Goal: Information Seeking & Learning: Find specific fact

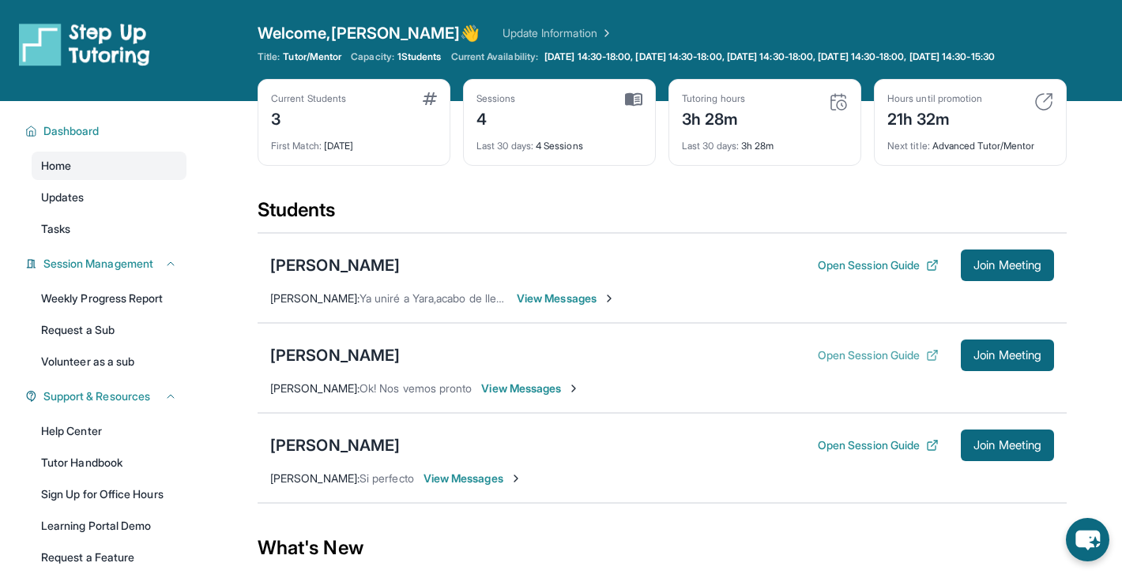
click at [832, 363] on button "Open Session Guide" at bounding box center [878, 356] width 121 height 16
click at [332, 367] on div "[PERSON_NAME]" at bounding box center [335, 355] width 130 height 22
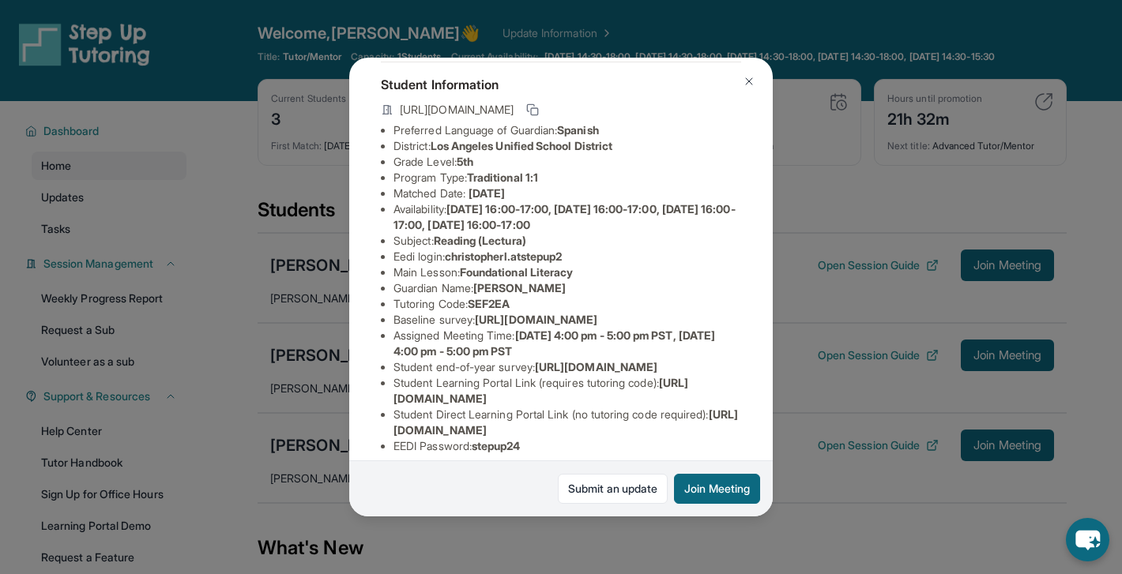
scroll to position [84, 0]
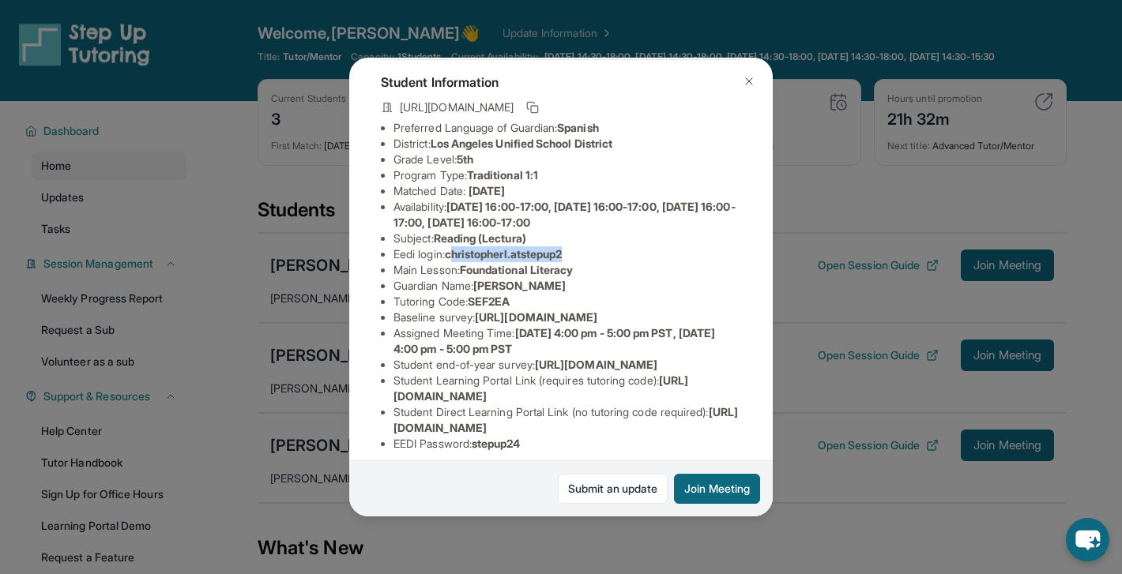
drag, startPoint x: 454, startPoint y: 257, endPoint x: 575, endPoint y: 256, distance: 120.9
click at [562, 257] on span "christopherl.atstepup2" at bounding box center [504, 253] width 118 height 13
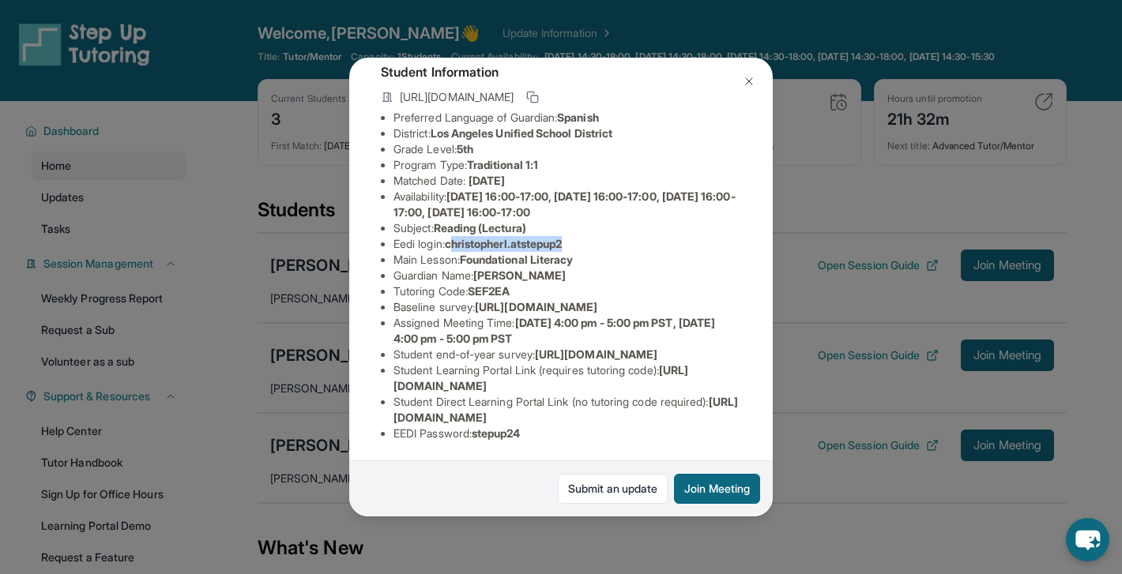
scroll to position [204, 0]
click at [571, 253] on span "Foundational Literacy" at bounding box center [516, 259] width 113 height 13
drag, startPoint x: 579, startPoint y: 134, endPoint x: 455, endPoint y: 136, distance: 124.0
click at [454, 236] on li "Eedi login : christopherl.atstepup2" at bounding box center [567, 244] width 348 height 16
click at [742, 88] on button at bounding box center [749, 82] width 32 height 32
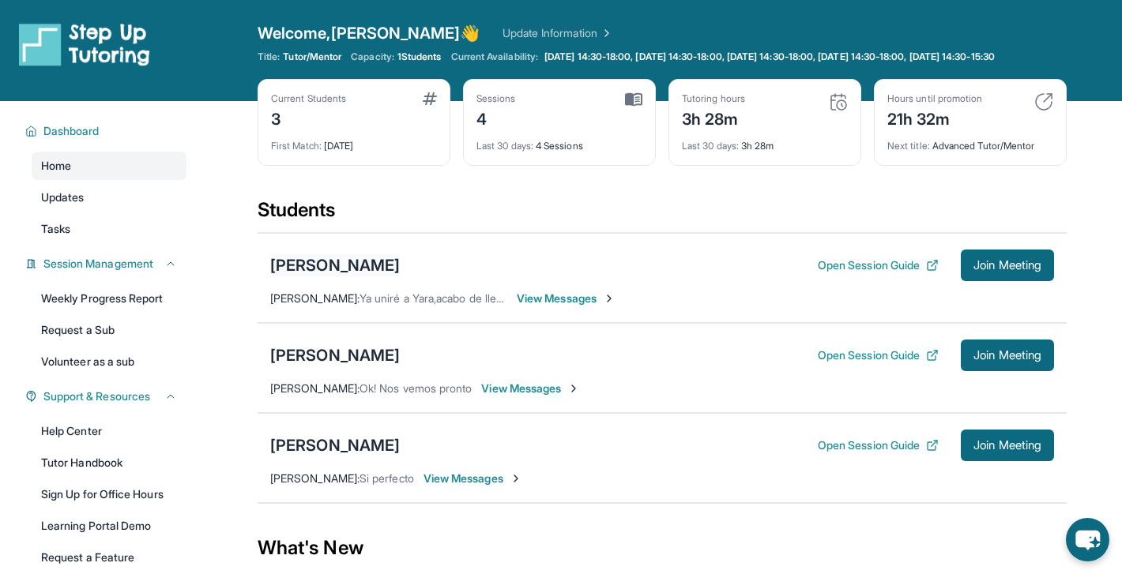
click at [390, 276] on div "[PERSON_NAME]" at bounding box center [335, 265] width 130 height 22
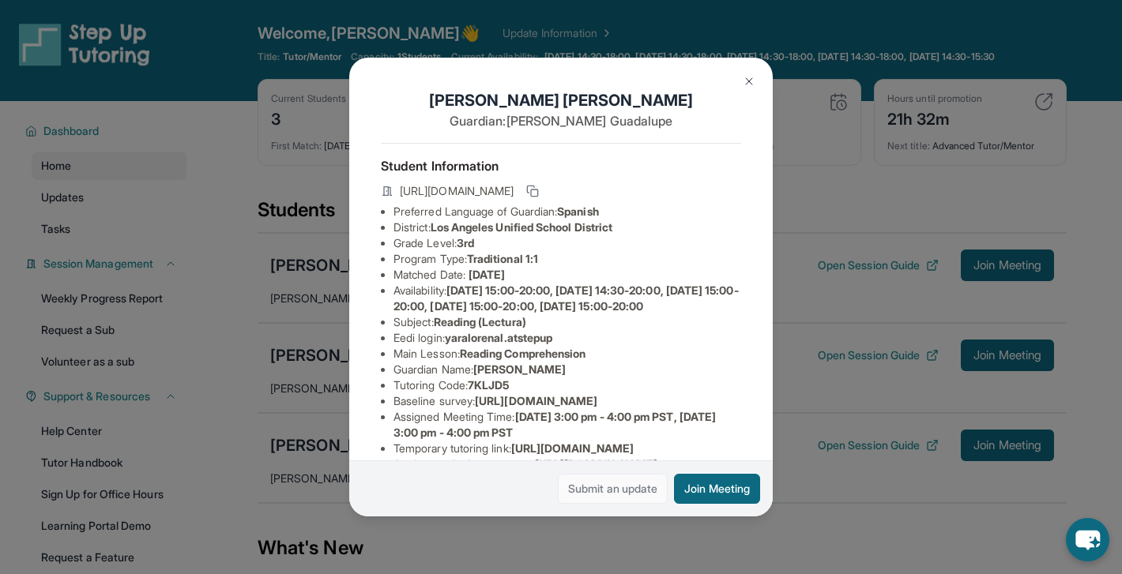
click at [615, 485] on link "Submit an update" at bounding box center [613, 489] width 110 height 30
click at [748, 84] on img at bounding box center [748, 81] width 13 height 13
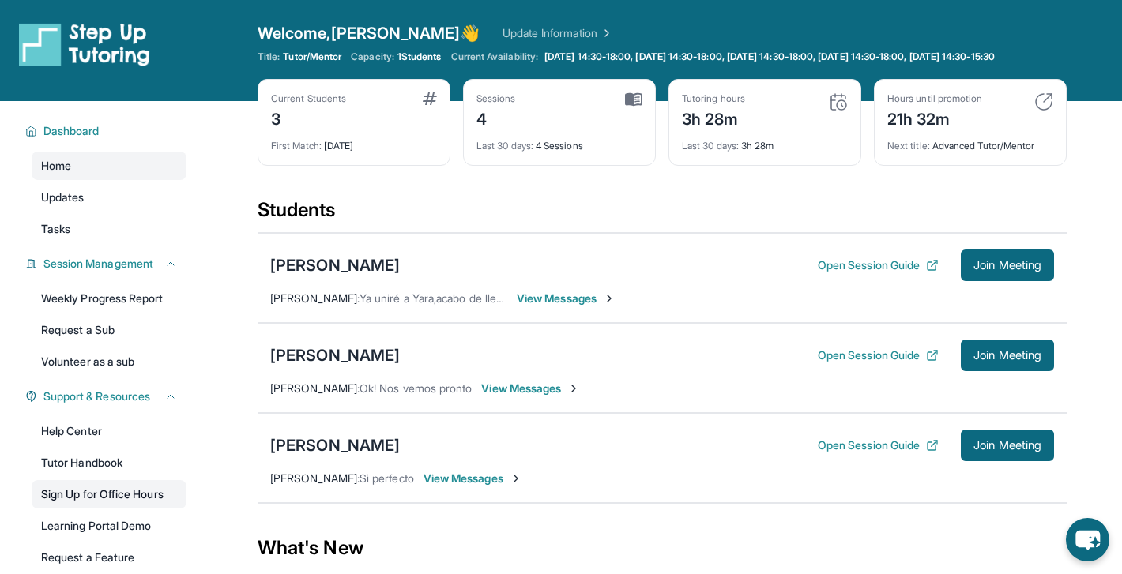
scroll to position [66, 0]
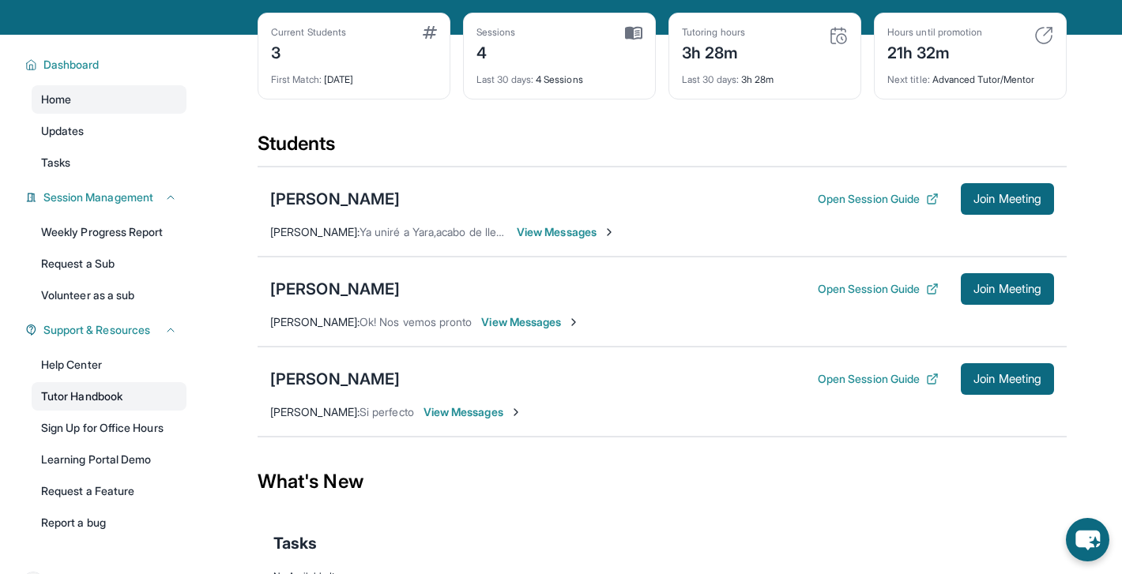
click at [96, 407] on link "Tutor Handbook" at bounding box center [109, 396] width 155 height 28
click at [382, 300] on div "[PERSON_NAME]" at bounding box center [335, 289] width 130 height 22
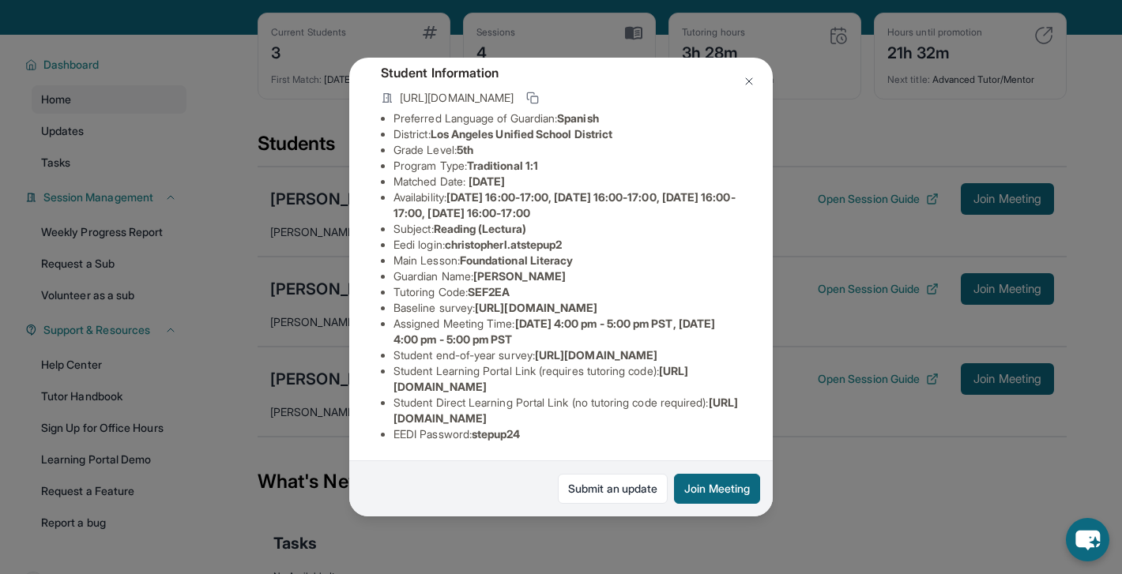
scroll to position [94, 0]
drag, startPoint x: 453, startPoint y: 246, endPoint x: 579, endPoint y: 243, distance: 125.6
click at [579, 243] on li "Eedi login : christopherl.atstepup2" at bounding box center [567, 244] width 348 height 16
copy span "christopherl.atstepup2"
click at [561, 290] on li "Tutoring Code : SEF2EA" at bounding box center [567, 292] width 348 height 16
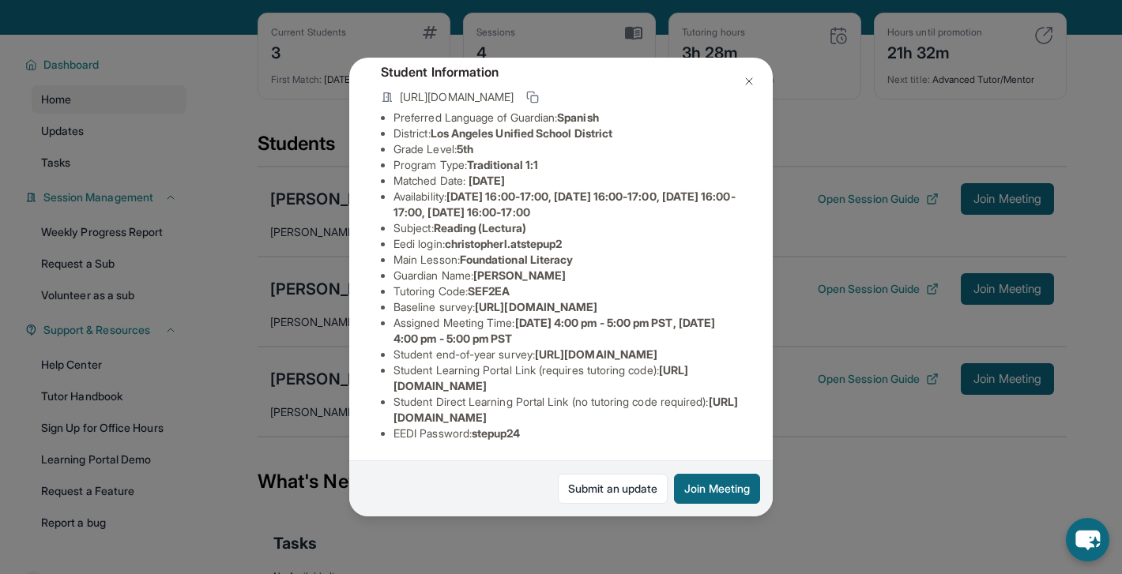
click at [558, 314] on span "https://airtable.com/apprlfn8WjpjBUn2G/shrK0QR6AaNyG5psY?prefill_Type%20of%20Fo…" at bounding box center [536, 306] width 122 height 13
click at [746, 78] on img at bounding box center [748, 81] width 13 height 13
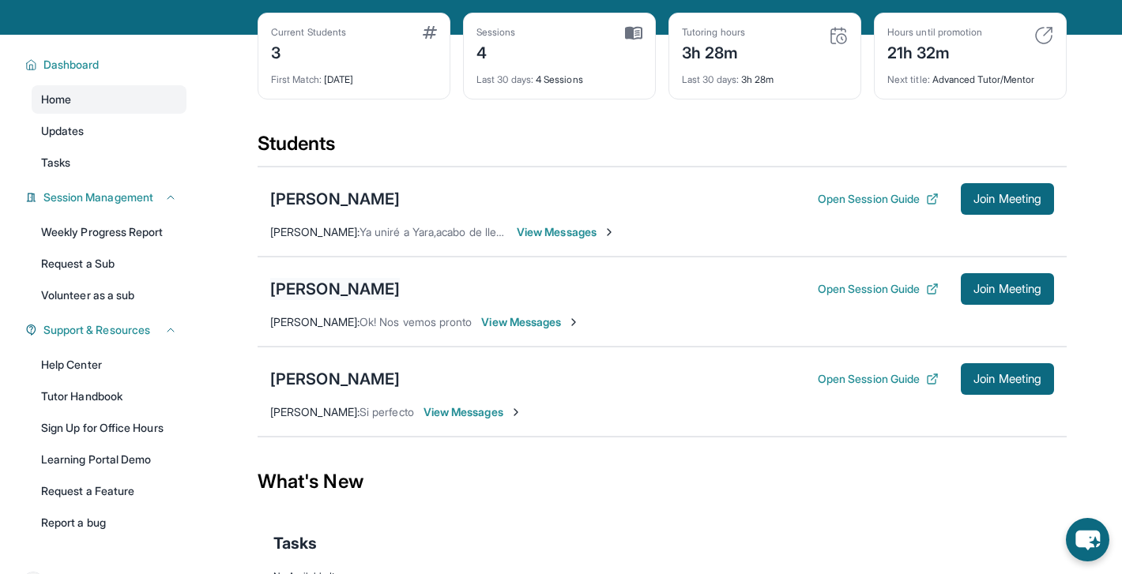
click at [367, 300] on div "[PERSON_NAME]" at bounding box center [335, 289] width 130 height 22
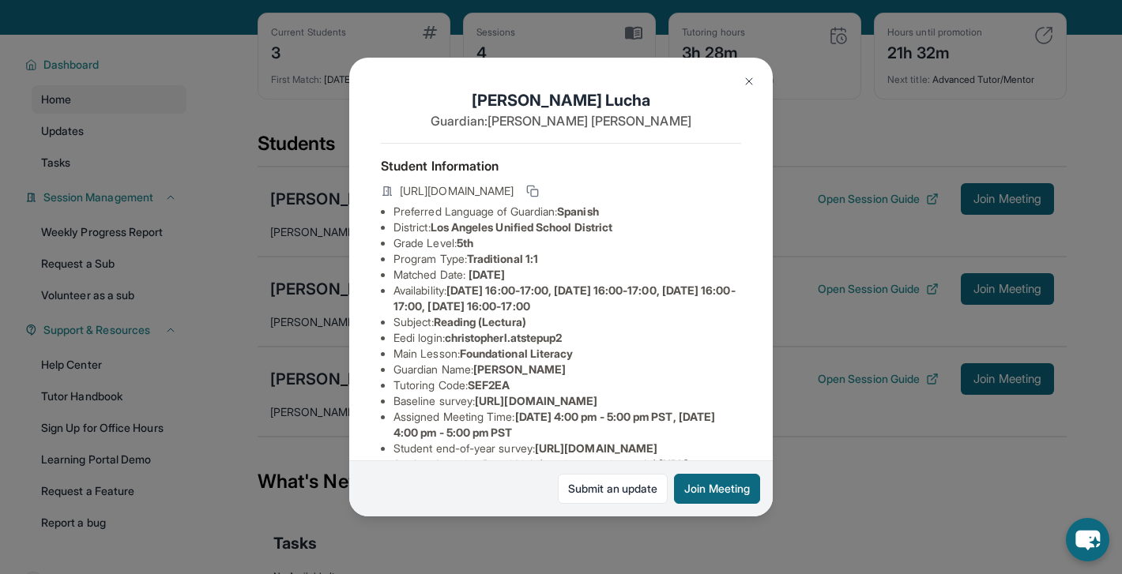
click at [741, 71] on button at bounding box center [749, 82] width 32 height 32
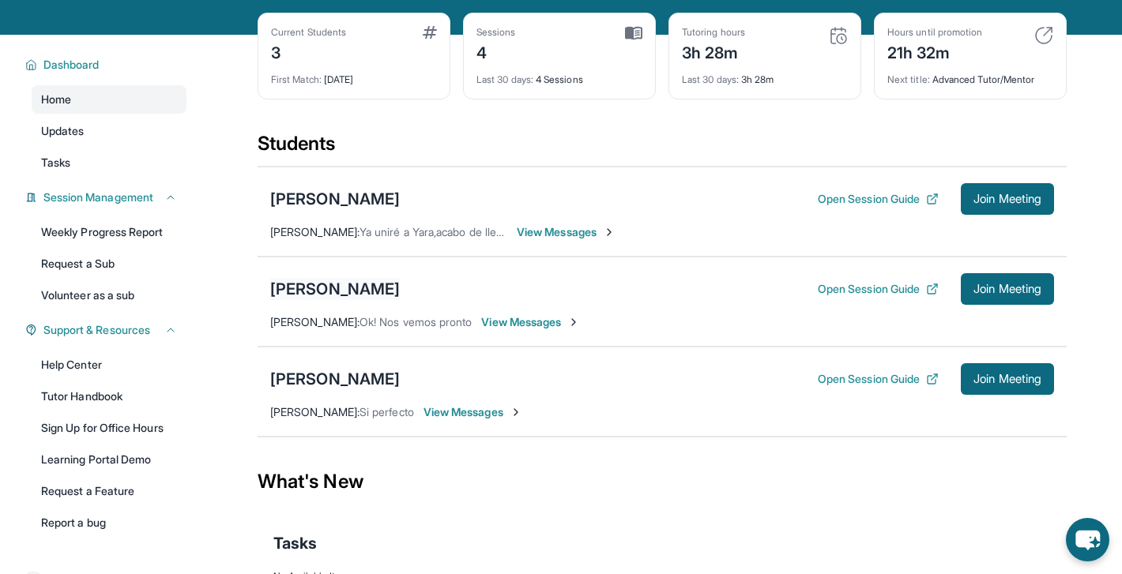
click at [353, 292] on div "[PERSON_NAME]" at bounding box center [335, 289] width 130 height 22
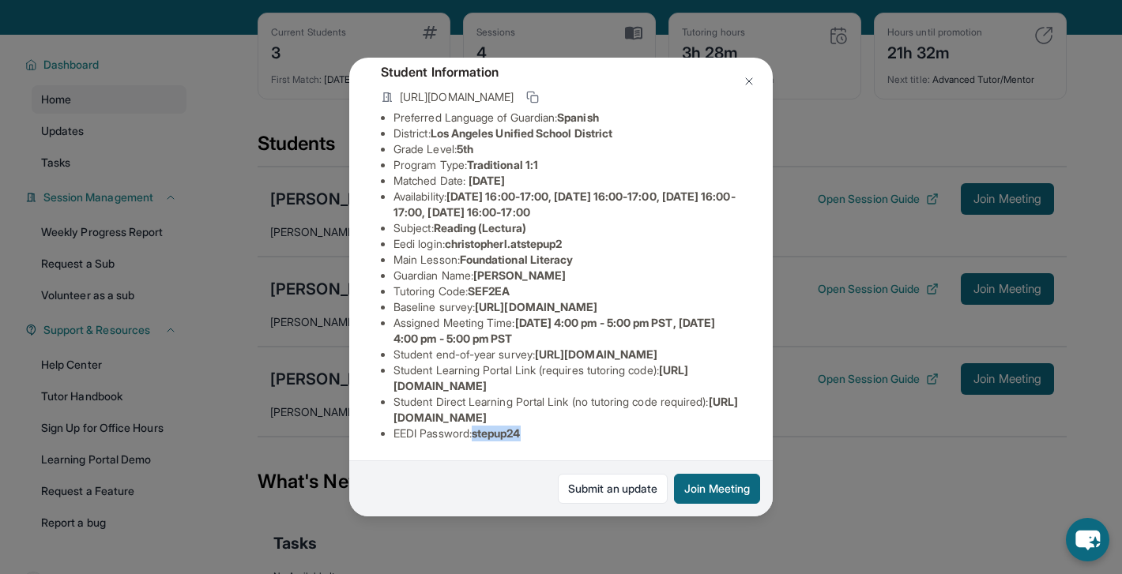
drag, startPoint x: 530, startPoint y: 434, endPoint x: 478, endPoint y: 433, distance: 52.2
click at [479, 434] on span "stepup24" at bounding box center [496, 433] width 49 height 13
copy span "stepup24"
drag, startPoint x: 574, startPoint y: 150, endPoint x: 453, endPoint y: 154, distance: 121.7
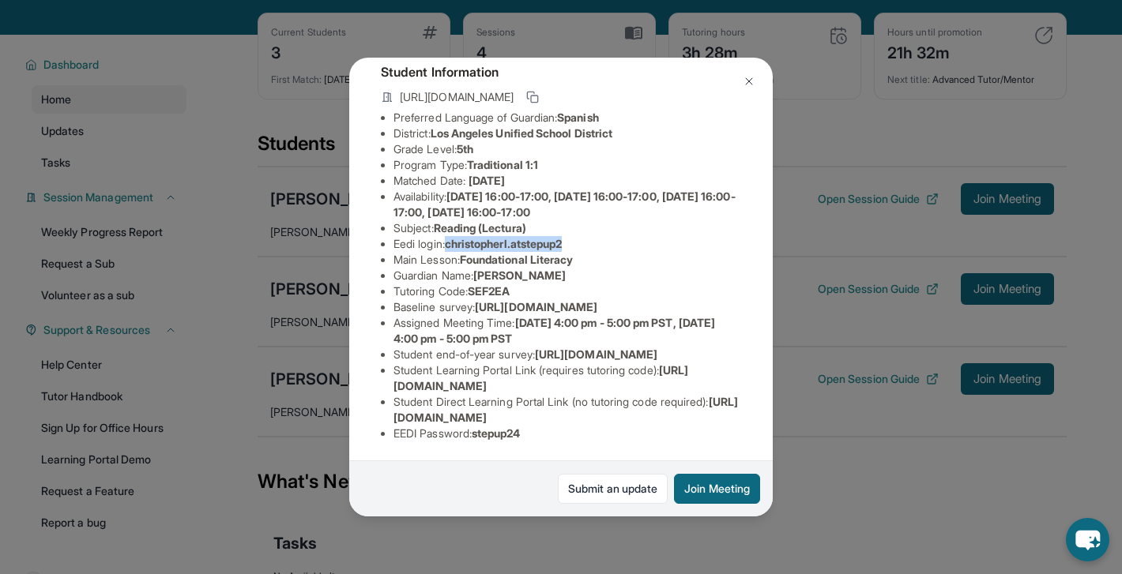
click at [453, 237] on span "christopherl.atstepup2" at bounding box center [504, 243] width 118 height 13
copy span "christopherl.atstepup2"
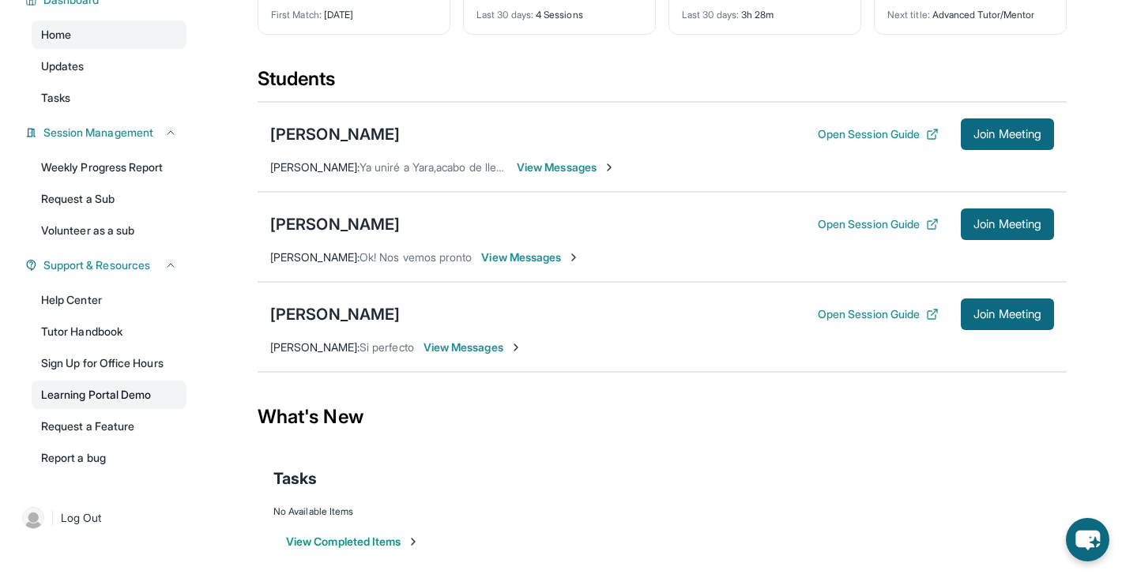
scroll to position [118, 0]
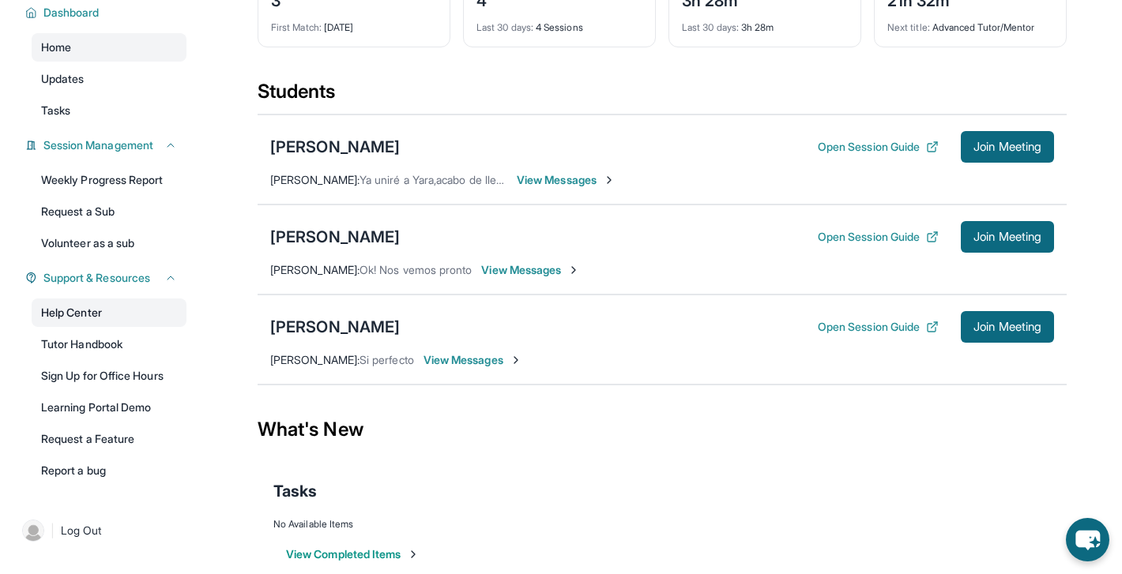
click at [111, 327] on link "Help Center" at bounding box center [109, 313] width 155 height 28
